Goal: Transaction & Acquisition: Purchase product/service

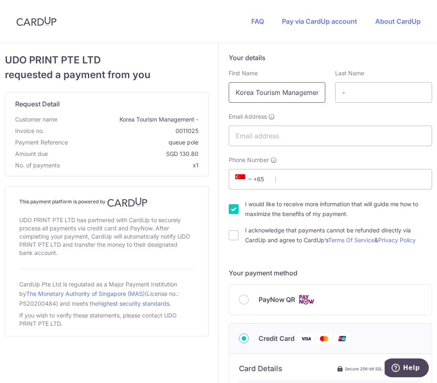
click at [293, 96] on input "Korea Tourism Management" at bounding box center [277, 92] width 97 height 20
click at [316, 94] on input "Korea Tourism Management" at bounding box center [277, 92] width 97 height 20
drag, startPoint x: 279, startPoint y: 92, endPoint x: 326, endPoint y: 97, distance: 47.3
click at [326, 97] on div "First Name Korea Tourism Management" at bounding box center [277, 86] width 107 height 34
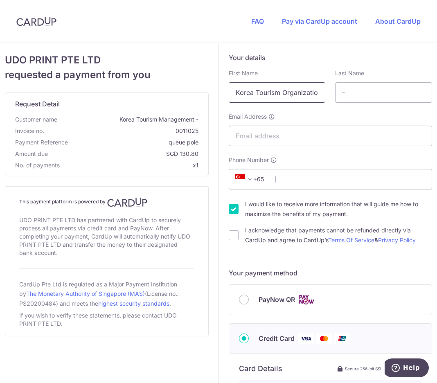
scroll to position [0, 4]
type input "Korea Tourism Organization"
click at [278, 135] on input "Email Address" at bounding box center [331, 136] width 204 height 20
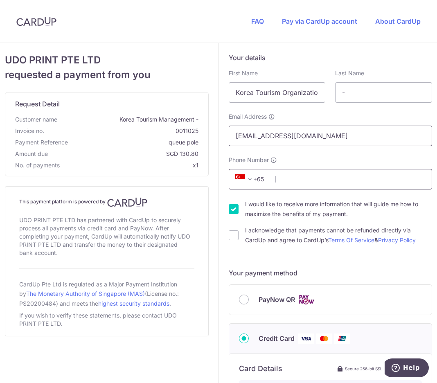
type input "[EMAIL_ADDRESS][DOMAIN_NAME]"
click at [298, 179] on input "Phone Number" at bounding box center [331, 179] width 204 height 20
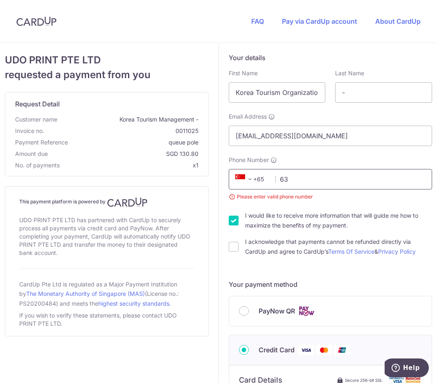
type input "6"
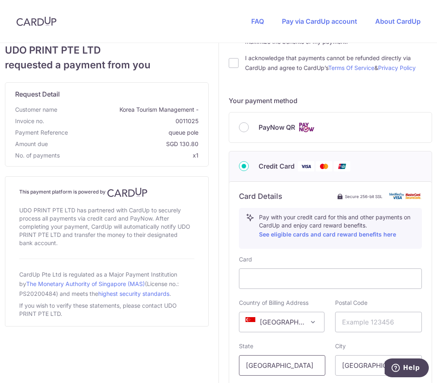
scroll to position [286, 0]
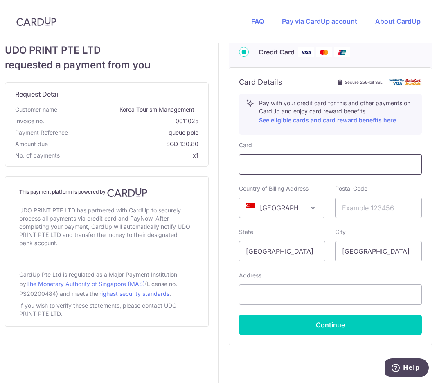
type input "64386077"
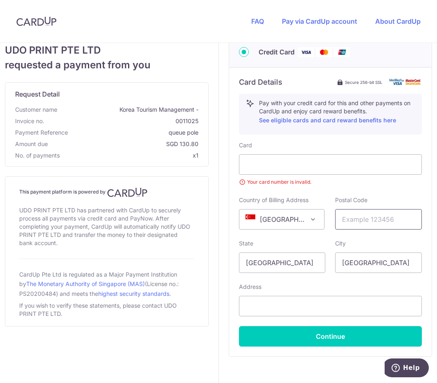
click at [365, 221] on input "text" at bounding box center [378, 219] width 87 height 20
type input "049483"
click at [273, 312] on input "text" at bounding box center [330, 306] width 183 height 20
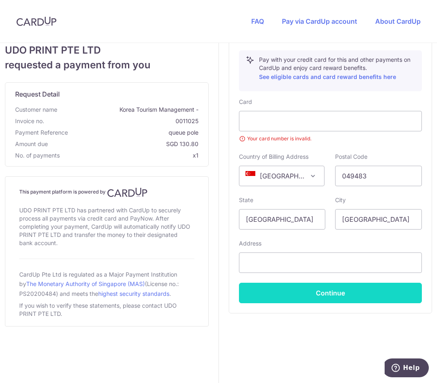
click at [305, 294] on button "Continue" at bounding box center [330, 293] width 183 height 20
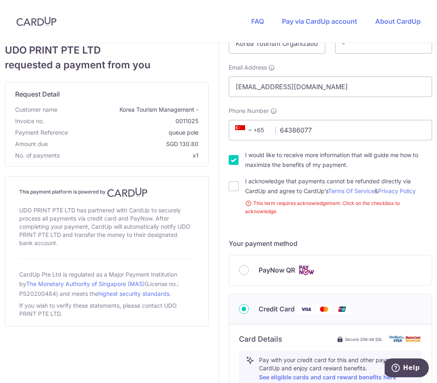
scroll to position [63, 0]
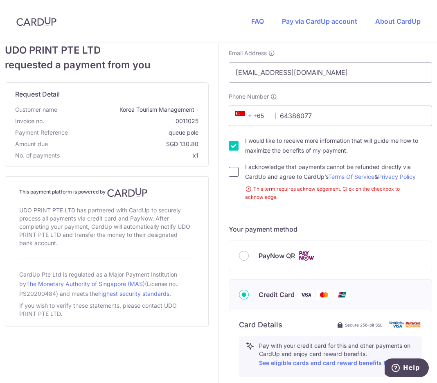
click at [229, 172] on input "I acknowledge that payments cannot be refunded directly via CardUp and agree to…" at bounding box center [234, 172] width 10 height 10
checkbox input "true"
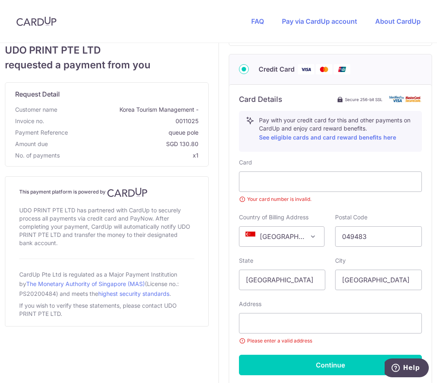
scroll to position [341, 0]
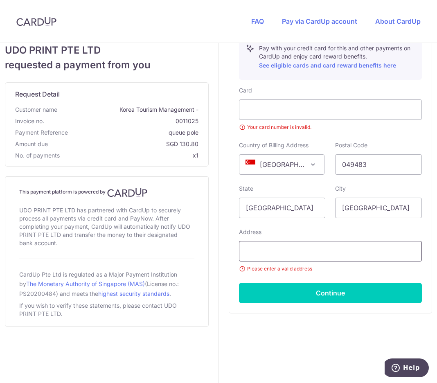
click at [270, 252] on input "text" at bounding box center [330, 251] width 183 height 20
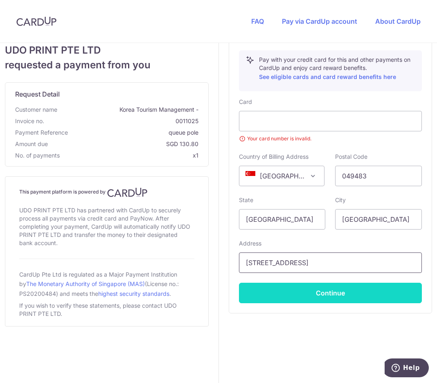
type input "[STREET_ADDRESS]"
click at [350, 294] on button "Continue" at bounding box center [330, 293] width 183 height 20
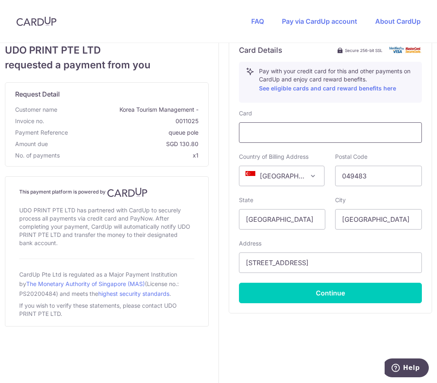
scroll to position [318, 0]
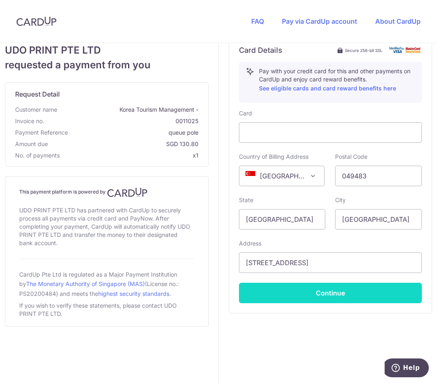
click at [301, 288] on button "Continue" at bounding box center [330, 293] width 183 height 20
type input "**** 5386"
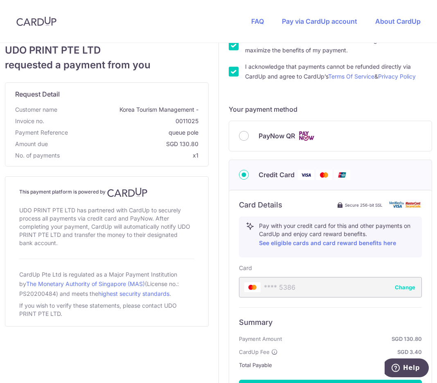
scroll to position [260, 0]
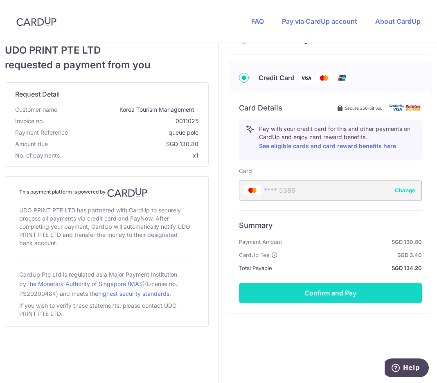
click at [315, 290] on button "Confirm and Pay" at bounding box center [330, 293] width 183 height 20
